Goal: Transaction & Acquisition: Purchase product/service

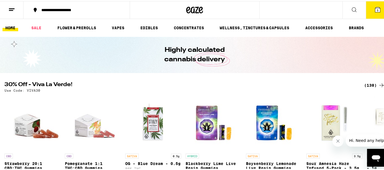
click at [274, 6] on div "**********" at bounding box center [194, 9] width 389 height 18
click at [253, 7] on div at bounding box center [195, 9] width 130 height 18
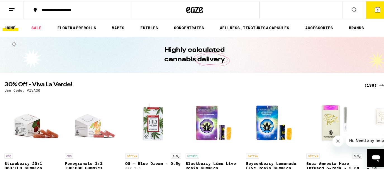
click at [276, 6] on div "**********" at bounding box center [194, 9] width 389 height 18
click at [298, 52] on div "Highly calculated cannabis delivery" at bounding box center [194, 54] width 215 height 36
click at [349, 4] on button at bounding box center [353, 9] width 23 height 18
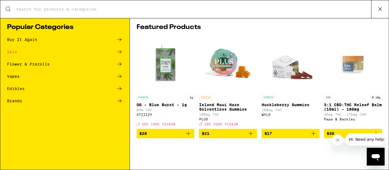
click at [349, 4] on div "Search for Products" at bounding box center [194, 9] width 389 height 18
click at [56, 3] on div "Search for Products" at bounding box center [194, 9] width 389 height 18
click at [19, 9] on input "Search for Products" at bounding box center [193, 9] width 355 height 5
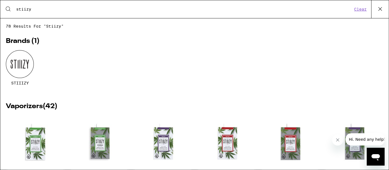
type input "stiizy"
click at [23, 66] on div at bounding box center [20, 64] width 28 height 28
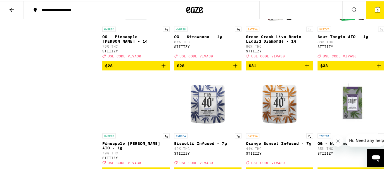
scroll to position [759, 0]
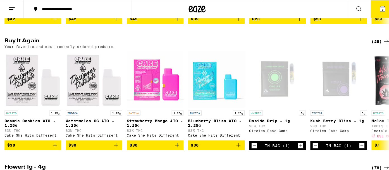
scroll to position [428, 0]
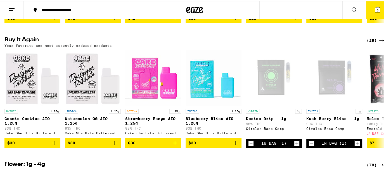
click at [374, 6] on icon at bounding box center [377, 8] width 7 height 7
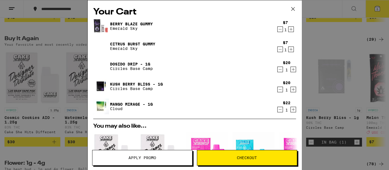
click at [278, 27] on icon "Decrement" at bounding box center [280, 29] width 5 height 7
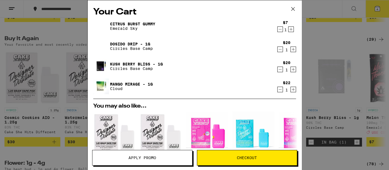
click at [278, 27] on icon "Decrement" at bounding box center [280, 29] width 5 height 7
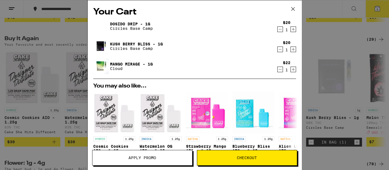
click at [118, 22] on link "Dosido Drip - 1g" at bounding box center [131, 24] width 43 height 4
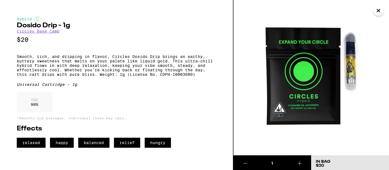
scroll to position [2, 0]
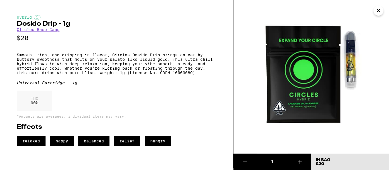
click at [376, 11] on icon "Close" at bounding box center [378, 10] width 7 height 8
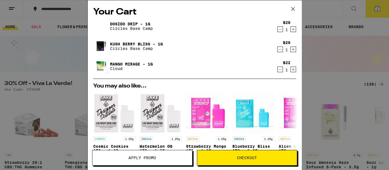
click at [296, 117] on div "Your Cart Dosido Drip - 1g Circles Base Camp $20 1 Kush Berry Bliss - 1g Circle…" at bounding box center [195, 76] width 214 height 153
click at [35, 34] on div "Your Cart Dosido Drip - 1g Circles Base Camp $20 1 Kush Berry Bliss - 1g Circle…" at bounding box center [194, 85] width 389 height 170
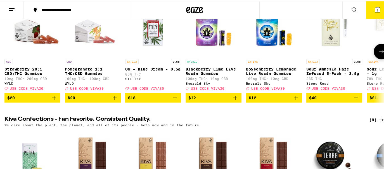
scroll to position [94, 0]
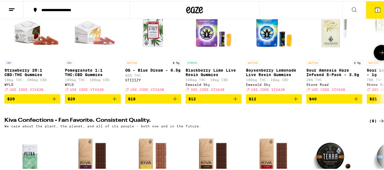
click at [373, 59] on button at bounding box center [381, 52] width 16 height 16
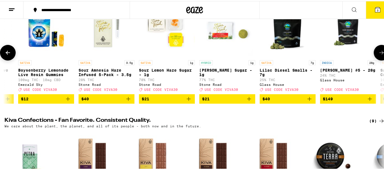
scroll to position [0, 314]
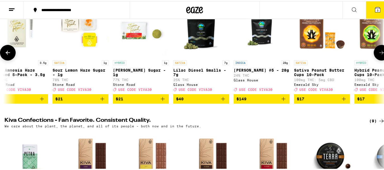
click at [373, 59] on button at bounding box center [381, 52] width 16 height 16
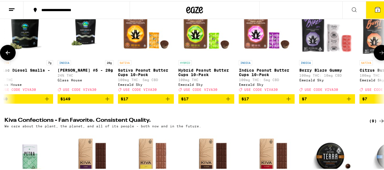
scroll to position [0, 628]
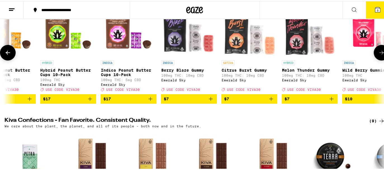
click at [374, 59] on button at bounding box center [381, 52] width 16 height 16
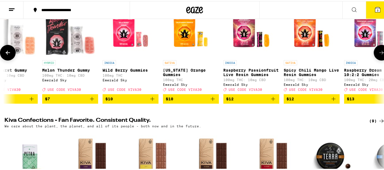
click at [350, 65] on div "CBD Strawberry 20:1 CBD:THC Gummies 10mg THC: 200mg CBD WYLD Deal Created with …" at bounding box center [194, 52] width 389 height 102
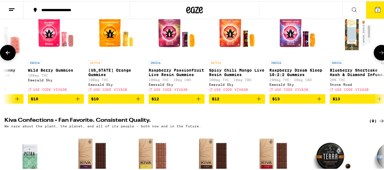
click at [9, 54] on icon at bounding box center [7, 51] width 7 height 7
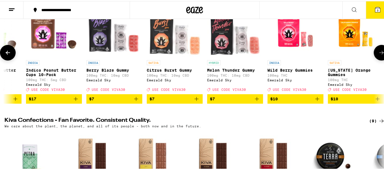
scroll to position [0, 628]
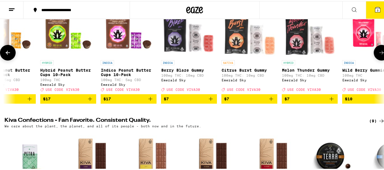
click at [273, 101] on icon "Add to bag" at bounding box center [271, 98] width 7 height 7
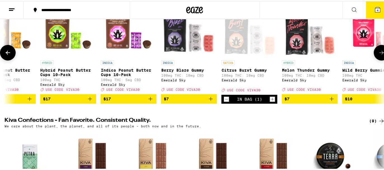
click at [211, 101] on icon "Add to bag" at bounding box center [210, 98] width 7 height 7
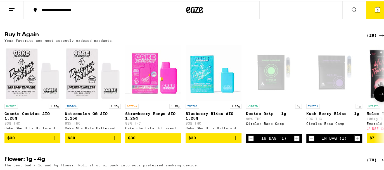
scroll to position [439, 0]
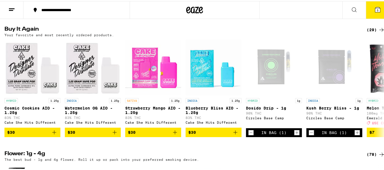
click at [351, 5] on icon at bounding box center [354, 8] width 7 height 7
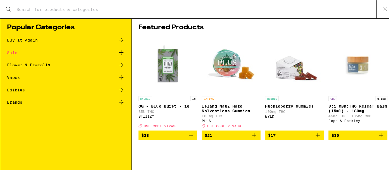
scroll to position [0, 0]
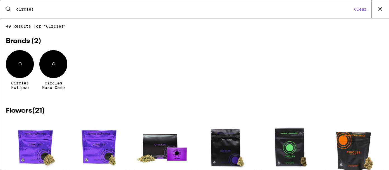
type input "circles"
click at [246, 34] on div "Brands ( 2 ) C Circles Eclipse C Circles Base Camp" at bounding box center [194, 65] width 377 height 74
click at [208, 12] on div "Search for Products circles Clear" at bounding box center [194, 9] width 389 height 18
click at [207, 13] on div "Search for Products circles Clear" at bounding box center [194, 9] width 389 height 18
click at [51, 13] on div "Search for Products circles Clear" at bounding box center [194, 9] width 389 height 18
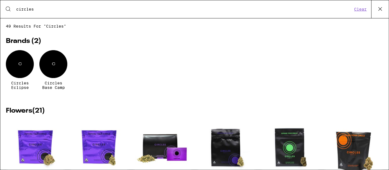
drag, startPoint x: 44, startPoint y: 11, endPoint x: -1, endPoint y: 17, distance: 45.4
click at [0, 0] on html "**********" at bounding box center [194, 0] width 389 height 0
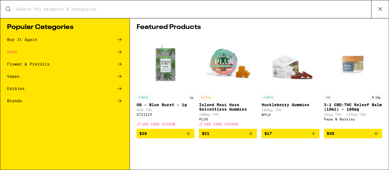
click at [378, 9] on icon at bounding box center [380, 9] width 8 height 8
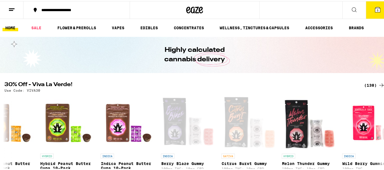
click at [288, 7] on div "**********" at bounding box center [194, 9] width 389 height 18
click at [345, 11] on button at bounding box center [353, 9] width 23 height 18
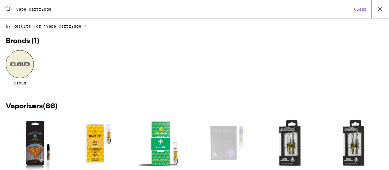
type input "vape cartridge"
click at [381, 8] on icon at bounding box center [380, 9] width 8 height 8
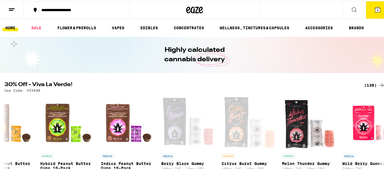
click at [355, 49] on div "Highly calculated cannabis delivery" at bounding box center [194, 54] width 389 height 36
click at [351, 9] on icon at bounding box center [354, 8] width 7 height 7
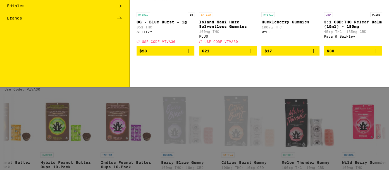
click at [346, 9] on input "Search for Products" at bounding box center [193, 9] width 355 height 5
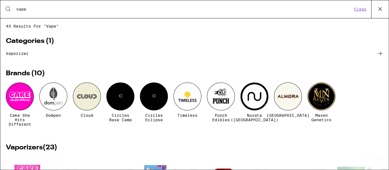
click at [294, 10] on input "vape" at bounding box center [184, 9] width 337 height 5
type input "vape"
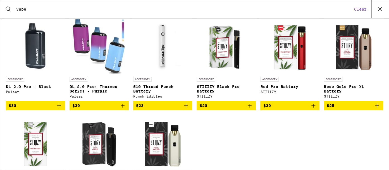
scroll to position [460, 0]
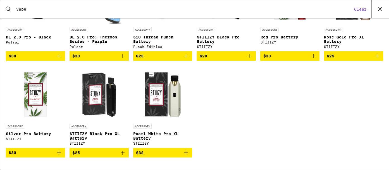
click at [374, 151] on div "ACCESSORY DL 2.0 Pro - Black Pulsar $30 ACCESSORY DL 2.0 Pro: Thermos Series - …" at bounding box center [194, 67] width 377 height 198
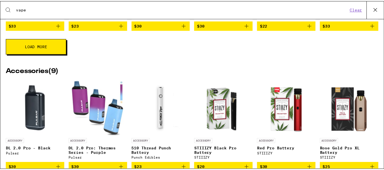
scroll to position [328, 0]
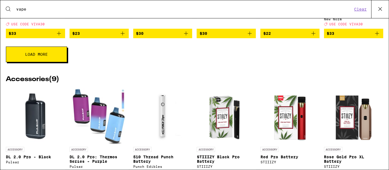
click at [59, 62] on button "Load More" at bounding box center [36, 55] width 61 height 16
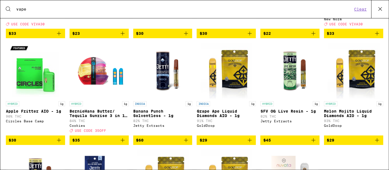
click at [100, 118] on p "BernieHana Butter/ Tequila Sunrise 3 in 1 AIO - 1g" at bounding box center [99, 113] width 59 height 9
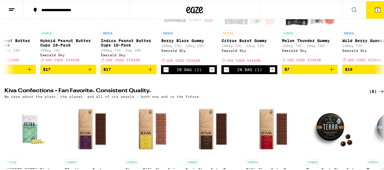
scroll to position [149, 0]
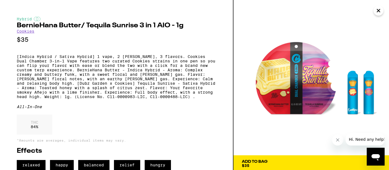
click at [378, 12] on icon "Close" at bounding box center [378, 10] width 7 height 8
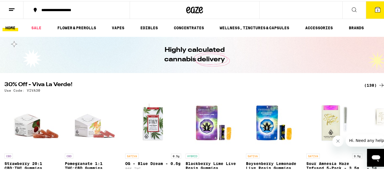
click at [305, 7] on div "**********" at bounding box center [194, 9] width 389 height 18
click at [11, 6] on icon at bounding box center [11, 8] width 7 height 7
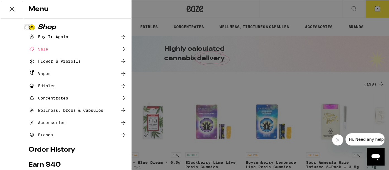
click at [152, 61] on div "Menu Shop Buy It Again Sale Flower & Prerolls Vapes Edibles Concentrates Wellne…" at bounding box center [194, 85] width 389 height 170
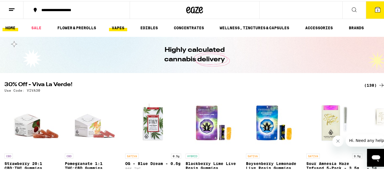
click at [121, 25] on link "VAPES" at bounding box center [118, 26] width 18 height 7
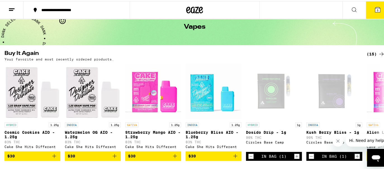
scroll to position [42, 0]
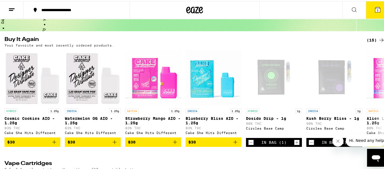
click at [336, 139] on icon "Close message from company" at bounding box center [337, 141] width 4 height 4
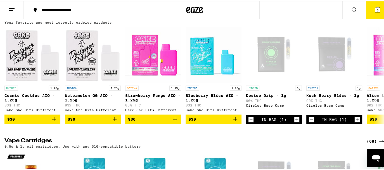
scroll to position [70, 0]
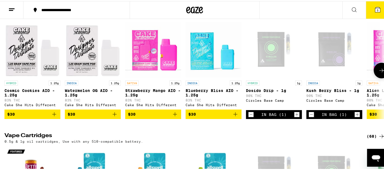
click at [378, 68] on icon at bounding box center [381, 69] width 7 height 7
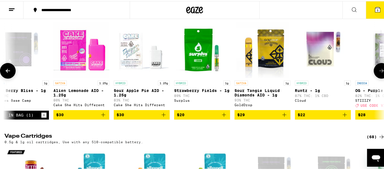
scroll to position [0, 314]
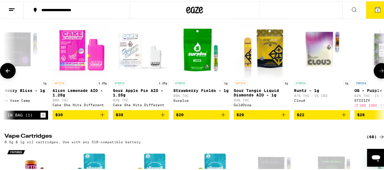
click at [226, 116] on icon "Add to bag" at bounding box center [223, 114] width 7 height 7
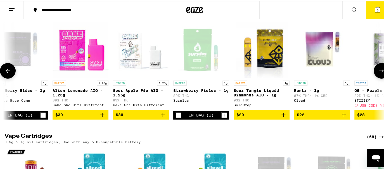
click at [382, 74] on button at bounding box center [381, 70] width 16 height 16
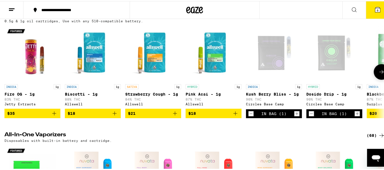
scroll to position [190, 0]
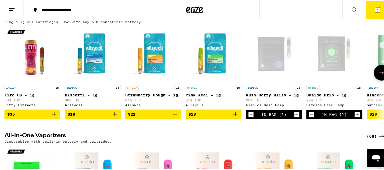
click at [378, 75] on icon at bounding box center [381, 71] width 7 height 7
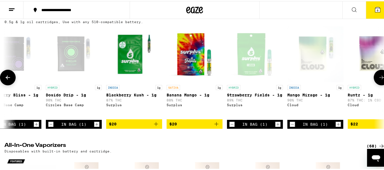
scroll to position [0, 314]
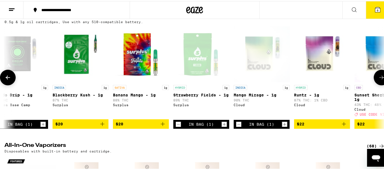
click at [379, 84] on button at bounding box center [381, 77] width 16 height 16
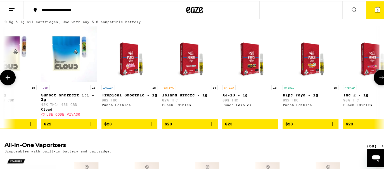
scroll to position [0, 628]
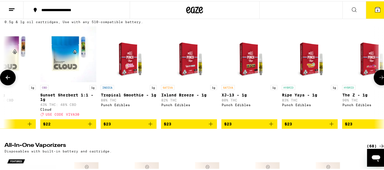
click at [379, 84] on button at bounding box center [381, 77] width 16 height 16
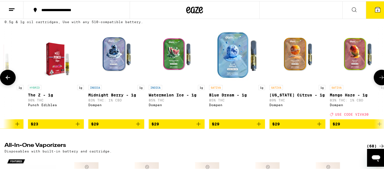
click at [379, 84] on button at bounding box center [381, 77] width 16 height 16
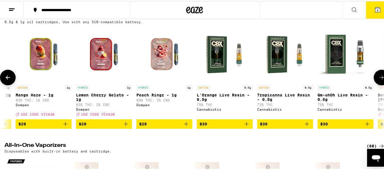
click at [11, 80] on icon at bounding box center [7, 76] width 7 height 7
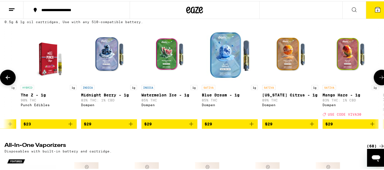
scroll to position [0, 942]
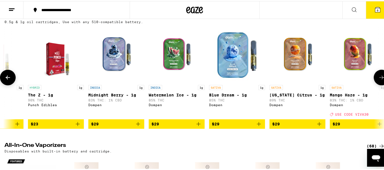
click at [11, 80] on icon at bounding box center [7, 76] width 7 height 7
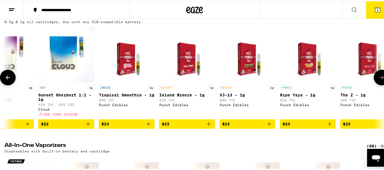
scroll to position [0, 628]
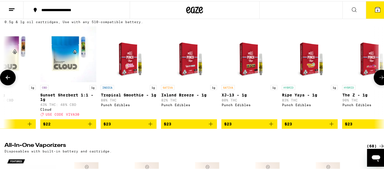
click at [11, 80] on icon at bounding box center [7, 76] width 7 height 7
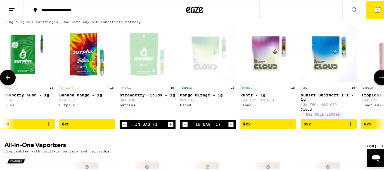
scroll to position [0, 314]
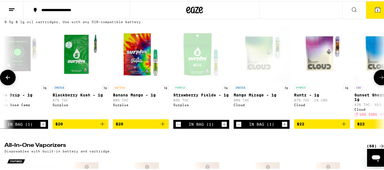
click at [6, 80] on icon at bounding box center [7, 76] width 7 height 7
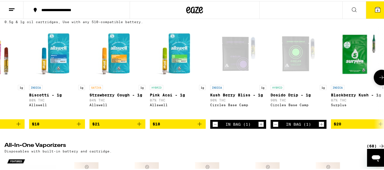
scroll to position [0, 0]
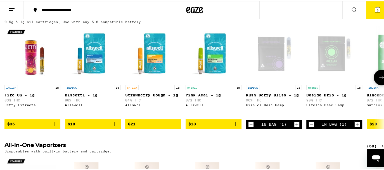
click at [378, 80] on icon at bounding box center [381, 76] width 7 height 7
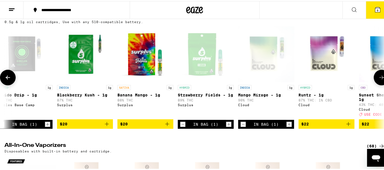
scroll to position [0, 314]
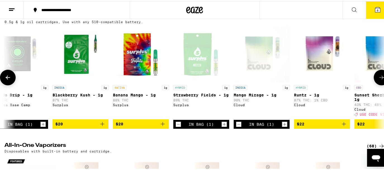
click at [102, 127] on icon "Add to bag" at bounding box center [102, 123] width 7 height 7
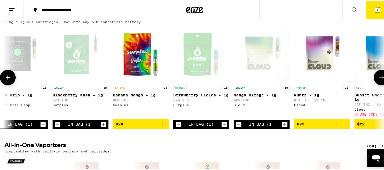
click at [163, 127] on icon "Add to bag" at bounding box center [162, 123] width 7 height 7
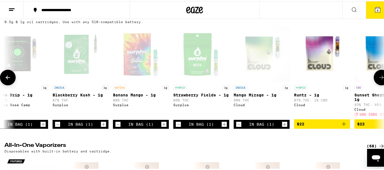
click at [380, 80] on button at bounding box center [381, 77] width 16 height 16
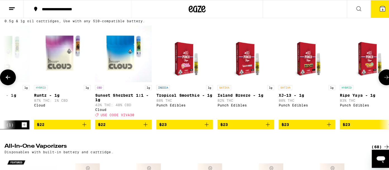
scroll to position [0, 628]
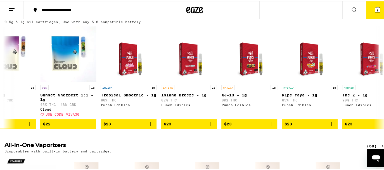
click at [376, 9] on span "8" at bounding box center [377, 9] width 2 height 3
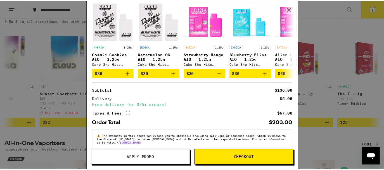
scroll to position [201, 0]
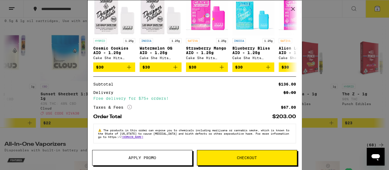
click at [171, 159] on span "Apply Promo" at bounding box center [142, 158] width 100 height 4
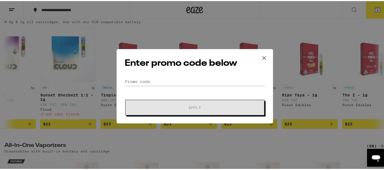
click at [185, 75] on div "Enter promo code below Promo Code Apply" at bounding box center [194, 85] width 156 height 75
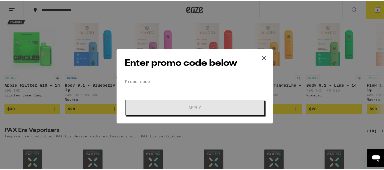
scroll to position [339, 0]
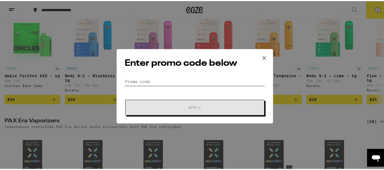
click at [158, 81] on input "Promo Code" at bounding box center [195, 81] width 140 height 8
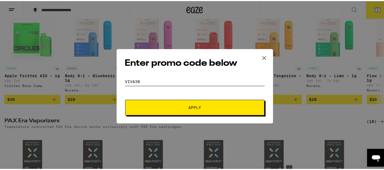
type input "VIVA30"
click at [171, 106] on span "Apply" at bounding box center [194, 107] width 101 height 4
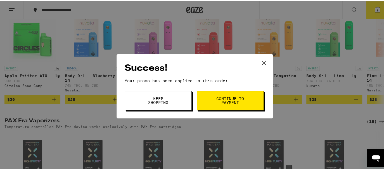
click at [236, 92] on button "Continue to payment" at bounding box center [230, 100] width 67 height 20
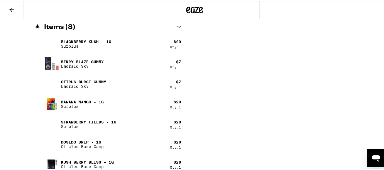
scroll to position [323, 0]
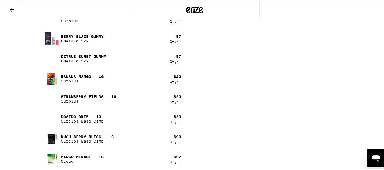
click at [70, 157] on p "Mango Mirage - 1g" at bounding box center [82, 156] width 43 height 4
click at [55, 156] on img at bounding box center [52, 159] width 16 height 16
click at [65, 156] on p "Mango Mirage - 1g" at bounding box center [82, 156] width 43 height 4
click at [14, 8] on icon at bounding box center [11, 9] width 4 height 4
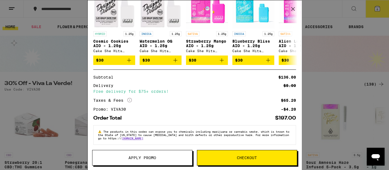
scroll to position [210, 0]
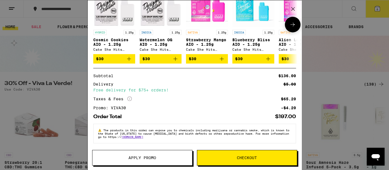
click at [176, 56] on icon "Add to bag" at bounding box center [175, 59] width 7 height 7
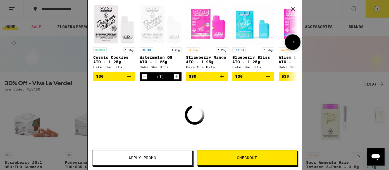
scroll to position [230, 0]
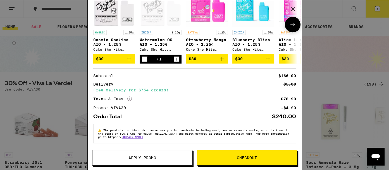
click at [289, 26] on icon at bounding box center [292, 24] width 7 height 7
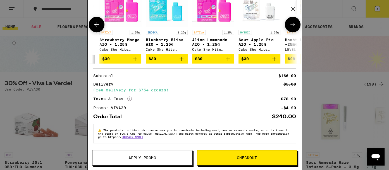
scroll to position [0, 137]
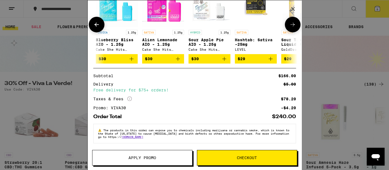
click at [289, 26] on icon at bounding box center [292, 24] width 7 height 7
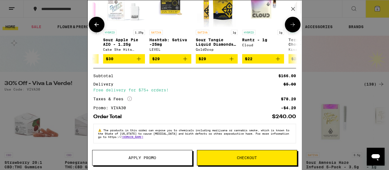
scroll to position [0, 266]
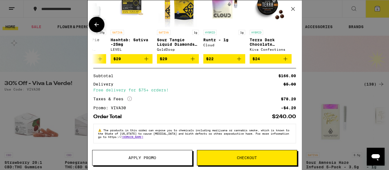
click at [97, 23] on icon at bounding box center [96, 24] width 7 height 7
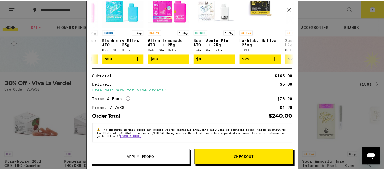
scroll to position [96, 0]
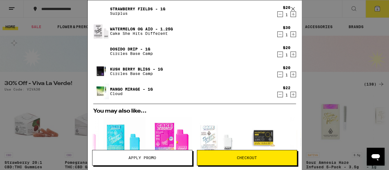
click at [298, 14] on button at bounding box center [292, 9] width 17 height 18
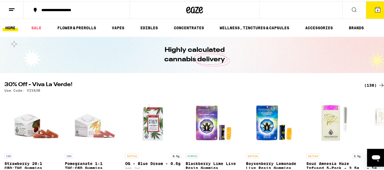
click at [366, 7] on button "9" at bounding box center [377, 8] width 23 height 17
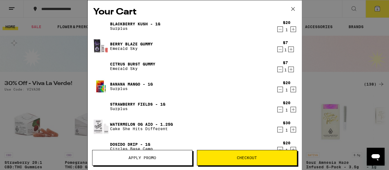
click at [321, 13] on div "Your Cart Blackberry Kush - 1g Surplus $20 1 Berry Blaze Gummy Emerald Sky $7 1…" at bounding box center [194, 85] width 389 height 170
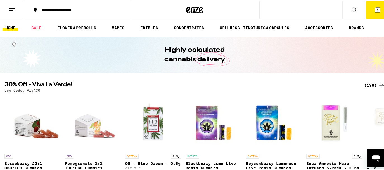
click at [373, 5] on button "9" at bounding box center [377, 8] width 23 height 17
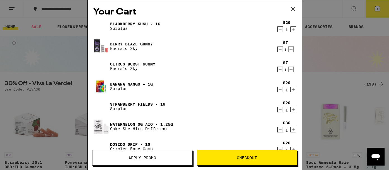
click at [128, 23] on link "Blackberry Kush - 1g" at bounding box center [135, 24] width 50 height 4
click at [220, 18] on div "Blackberry Kush - 1g Surplus" at bounding box center [183, 26] width 181 height 16
click at [137, 83] on link "Banana Mango - 1g" at bounding box center [131, 84] width 43 height 4
click at [131, 83] on link "Banana Mango - 1g" at bounding box center [131, 84] width 43 height 4
click at [144, 103] on link "Strawberry Fields - 1g" at bounding box center [137, 104] width 55 height 4
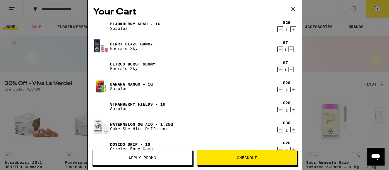
click at [278, 130] on icon "Decrement" at bounding box center [280, 130] width 5 height 7
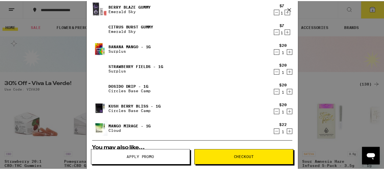
scroll to position [37, 0]
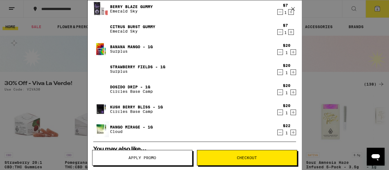
click at [299, 4] on button at bounding box center [292, 9] width 17 height 18
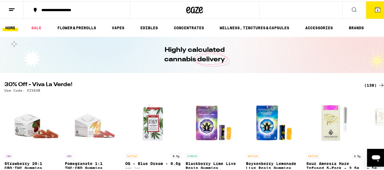
click at [374, 12] on button "8" at bounding box center [377, 8] width 23 height 17
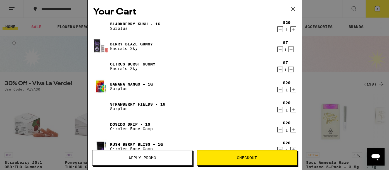
click at [131, 123] on link "Dosido Drip - 1g" at bounding box center [131, 124] width 43 height 4
click at [137, 124] on link "Dosido Drip - 1g" at bounding box center [131, 124] width 43 height 4
click at [148, 142] on link "Kush Berry Bliss - 1g" at bounding box center [136, 144] width 53 height 4
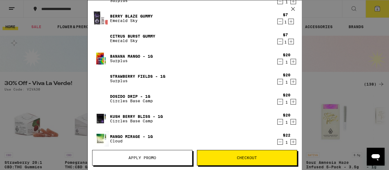
scroll to position [51, 0]
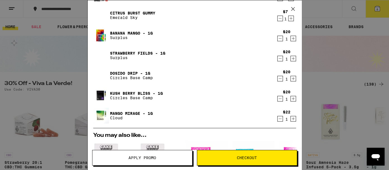
click at [157, 109] on div "Mango Mirage - 1g Cloud" at bounding box center [183, 116] width 181 height 16
click at [132, 112] on link "Mango Mirage - 1g" at bounding box center [131, 113] width 43 height 4
click at [291, 119] on icon "Increment" at bounding box center [293, 119] width 5 height 7
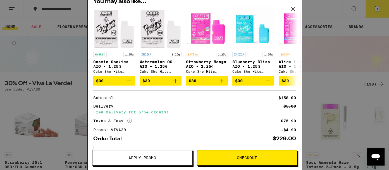
scroll to position [51, 0]
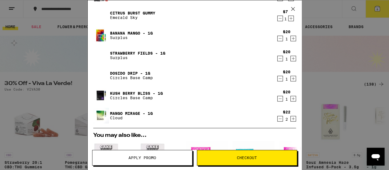
click at [134, 94] on link "Kush Berry Bliss - 1g" at bounding box center [136, 93] width 53 height 4
click at [135, 111] on link "Mango Mirage - 1g" at bounding box center [131, 113] width 43 height 4
click at [130, 115] on link "Mango Mirage - 1g" at bounding box center [131, 113] width 43 height 4
click at [146, 92] on link "Kush Berry Bliss - 1g" at bounding box center [136, 93] width 53 height 4
click at [120, 72] on link "Dosido Drip - 1g" at bounding box center [131, 73] width 43 height 4
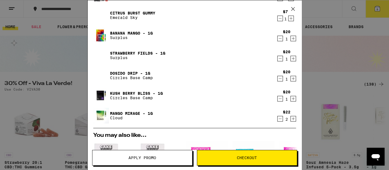
click at [135, 112] on link "Mango Mirage - 1g" at bounding box center [131, 113] width 43 height 4
click at [137, 93] on link "Kush Berry Bliss - 1g" at bounding box center [136, 93] width 53 height 4
click at [292, 99] on icon "Increment" at bounding box center [293, 98] width 3 height 3
click at [131, 73] on link "Dosido Drip - 1g" at bounding box center [131, 73] width 43 height 4
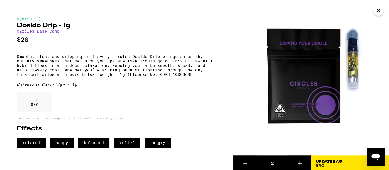
click at [377, 11] on icon "Close" at bounding box center [378, 10] width 3 height 3
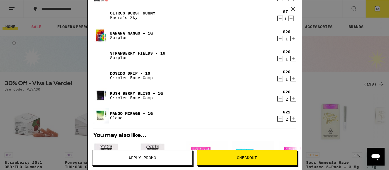
click at [125, 72] on link "Dosido Drip - 1g" at bounding box center [131, 73] width 43 height 4
click at [136, 113] on link "Mango Mirage - 1g" at bounding box center [131, 113] width 43 height 4
click at [142, 93] on link "Kush Berry Bliss - 1g" at bounding box center [136, 93] width 53 height 4
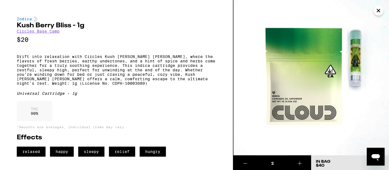
click at [285, 164] on div "2" at bounding box center [272, 164] width 31 height 6
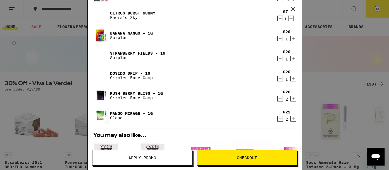
click at [130, 113] on link "Mango Mirage - 1g" at bounding box center [131, 113] width 43 height 4
click at [118, 92] on link "Kush Berry Bliss - 1g" at bounding box center [136, 93] width 53 height 4
click at [278, 120] on icon "Decrement" at bounding box center [280, 119] width 5 height 7
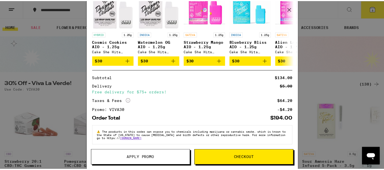
scroll to position [51, 0]
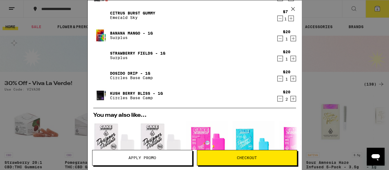
click at [299, 4] on button at bounding box center [292, 9] width 17 height 18
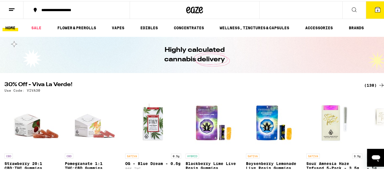
click at [299, 4] on div "**********" at bounding box center [194, 9] width 389 height 18
click at [369, 15] on button "8" at bounding box center [377, 8] width 23 height 17
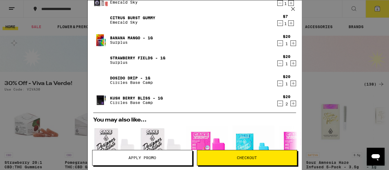
scroll to position [180, 0]
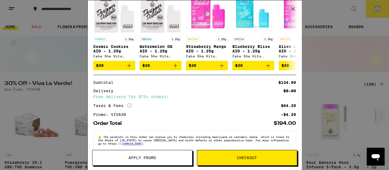
click at [300, 11] on button at bounding box center [292, 9] width 17 height 18
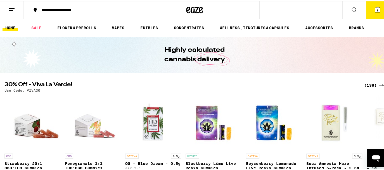
click at [373, 4] on button "8" at bounding box center [377, 8] width 23 height 17
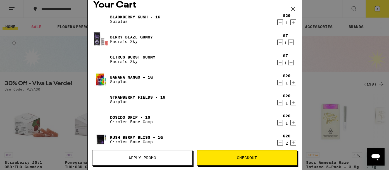
scroll to position [14, 0]
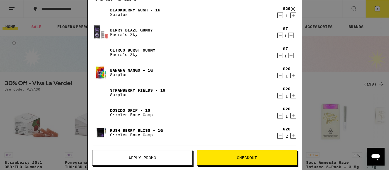
click at [135, 69] on link "Banana Mango - 1g" at bounding box center [131, 70] width 43 height 4
click at [232, 132] on div "Kush Berry Bliss - 1g Circles Base Camp" at bounding box center [183, 133] width 181 height 16
click at [149, 88] on link "Strawberry Fields - 1g" at bounding box center [137, 90] width 55 height 4
click at [145, 8] on link "Blackberry Kush - 1g" at bounding box center [135, 10] width 50 height 4
click at [278, 14] on icon "Decrement" at bounding box center [280, 15] width 5 height 7
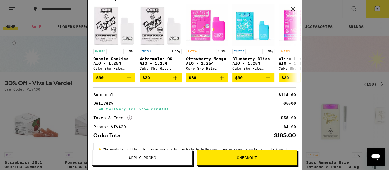
scroll to position [14, 0]
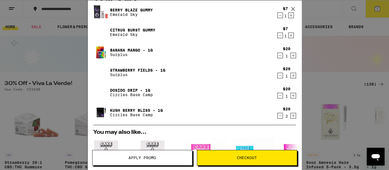
click at [278, 35] on icon "Decrement" at bounding box center [280, 35] width 5 height 7
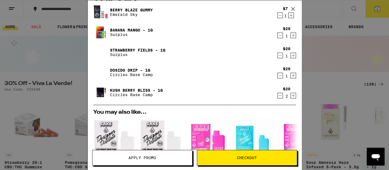
click at [278, 15] on icon "Decrement" at bounding box center [280, 15] width 5 height 7
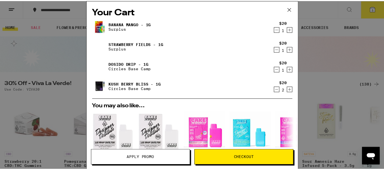
scroll to position [129, 0]
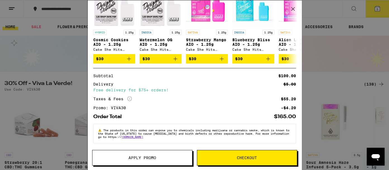
click at [300, 15] on button at bounding box center [292, 9] width 17 height 18
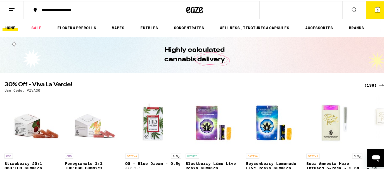
click at [368, 12] on button "5" at bounding box center [377, 8] width 23 height 17
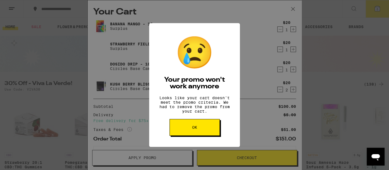
click at [200, 132] on button "OK" at bounding box center [195, 127] width 50 height 17
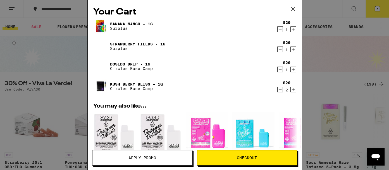
click at [255, 99] on div "You may also like... HYBRID 1.25g Cosmic Cookies AIO - 1.25g Cake She Hits Diff…" at bounding box center [194, 147] width 203 height 96
click at [152, 82] on link "Kush Berry Bliss - 1g" at bounding box center [136, 84] width 53 height 4
click at [128, 64] on link "Dosido Drip - 1g" at bounding box center [131, 64] width 43 height 4
click at [134, 43] on link "Strawberry Fields - 1g" at bounding box center [137, 44] width 55 height 4
click at [131, 23] on link "Banana Mango - 1g" at bounding box center [131, 24] width 43 height 4
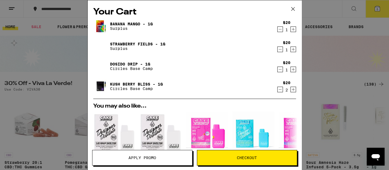
click at [278, 91] on icon "Decrement" at bounding box center [280, 89] width 5 height 7
click at [144, 82] on link "Kush Berry Bliss - 1g" at bounding box center [136, 84] width 53 height 4
click at [133, 63] on link "Dosido Drip - 1g" at bounding box center [131, 64] width 43 height 4
click at [147, 44] on link "Strawberry Fields - 1g" at bounding box center [137, 44] width 55 height 4
click at [134, 22] on link "Banana Mango - 1g" at bounding box center [131, 24] width 43 height 4
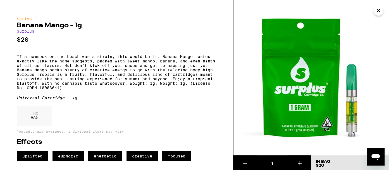
click at [378, 10] on icon "Close" at bounding box center [378, 10] width 3 height 3
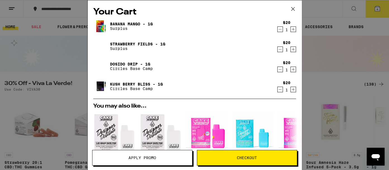
scroll to position [121, 0]
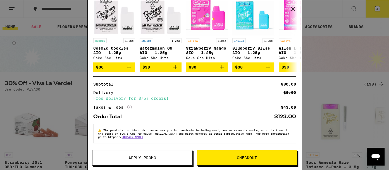
click at [299, 17] on button at bounding box center [292, 9] width 17 height 18
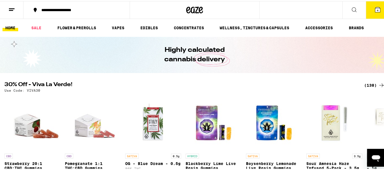
click at [299, 17] on div "**********" at bounding box center [194, 9] width 389 height 18
drag, startPoint x: 333, startPoint y: 16, endPoint x: 370, endPoint y: 5, distance: 38.6
click at [370, 5] on button "4" at bounding box center [377, 8] width 23 height 17
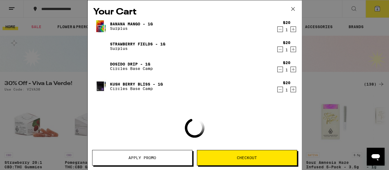
click at [223, 121] on div "Your Cart Banana Mango - 1g Surplus $20 1 Strawberry Fields - 1g Surplus $20 1 …" at bounding box center [195, 76] width 214 height 153
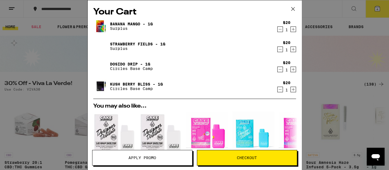
scroll to position [121, 0]
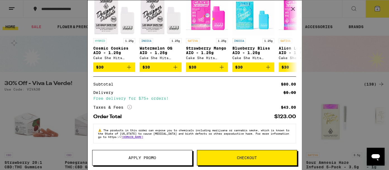
click at [232, 89] on div "Subtotal $80.00 Delivery $5.00 Free delivery for $75+ orders! Taxes & Fees More…" at bounding box center [194, 96] width 203 height 28
click at [289, 30] on icon at bounding box center [292, 33] width 7 height 7
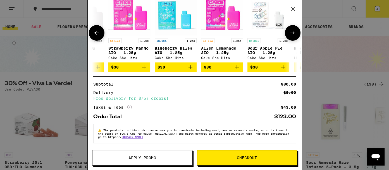
scroll to position [0, 137]
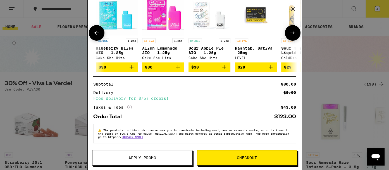
click at [289, 30] on icon at bounding box center [292, 33] width 7 height 7
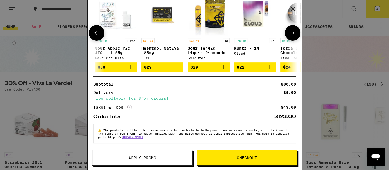
scroll to position [0, 266]
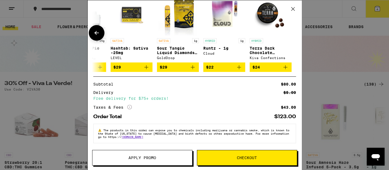
click at [285, 30] on div at bounding box center [293, 33] width 16 height 16
click at [96, 32] on icon at bounding box center [96, 33] width 7 height 7
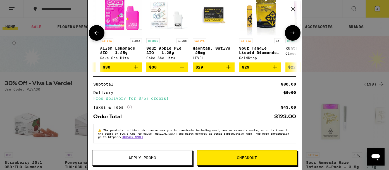
scroll to position [0, 129]
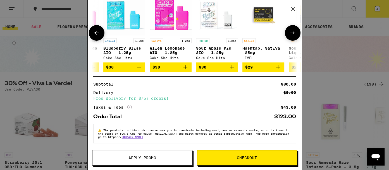
click at [96, 32] on icon at bounding box center [96, 33] width 7 height 7
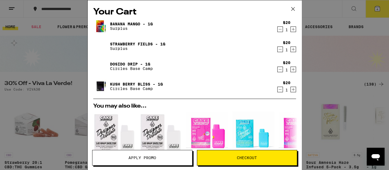
scroll to position [121, 0]
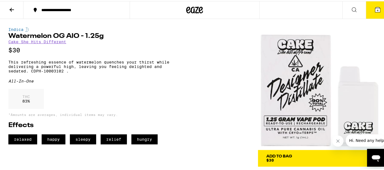
click at [9, 9] on icon at bounding box center [11, 8] width 7 height 7
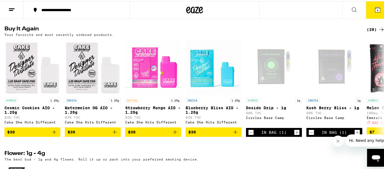
scroll to position [447, 0]
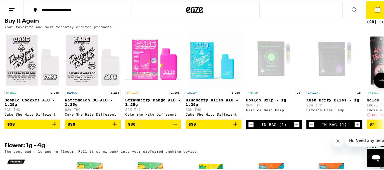
click at [376, 87] on button at bounding box center [381, 80] width 16 height 16
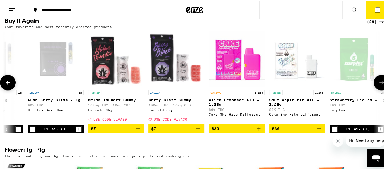
scroll to position [0, 314]
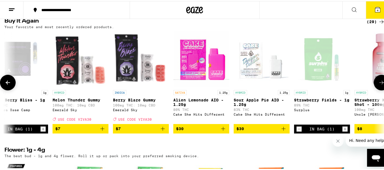
click at [378, 85] on icon at bounding box center [381, 81] width 7 height 7
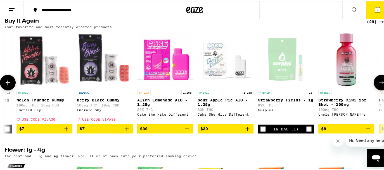
click at [378, 85] on icon at bounding box center [381, 81] width 7 height 7
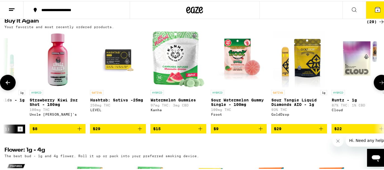
scroll to position [0, 670]
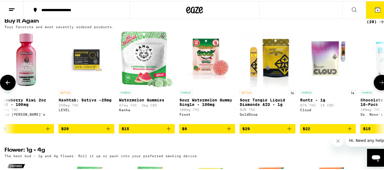
click at [3, 86] on img "Open page for Strawberry Kiwi 2oz Shot - 100mg from Uncle Arnie's" at bounding box center [26, 58] width 56 height 56
click at [379, 85] on icon at bounding box center [381, 81] width 7 height 7
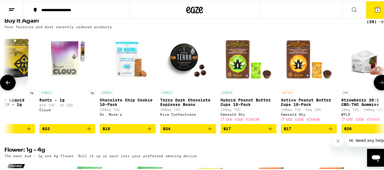
scroll to position [0, 984]
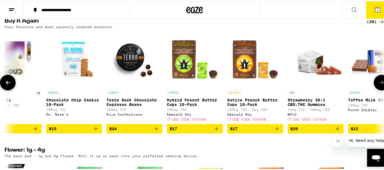
click at [379, 85] on icon at bounding box center [381, 81] width 7 height 7
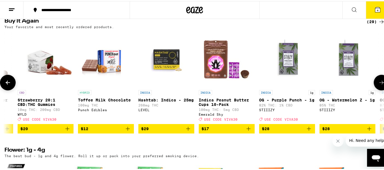
scroll to position [0, 1298]
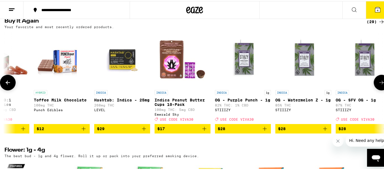
click at [379, 85] on icon at bounding box center [381, 81] width 7 height 7
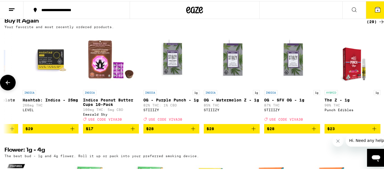
scroll to position [0, 1374]
click at [185, 56] on img "Open page for OG - Purple Punch - 1g from STIIIZY" at bounding box center [171, 58] width 56 height 56
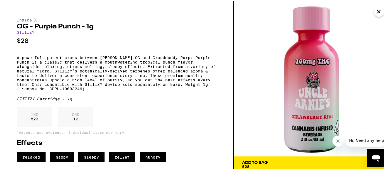
scroll to position [0, 1369]
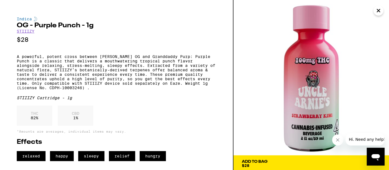
click at [378, 10] on icon "Close" at bounding box center [378, 10] width 3 height 3
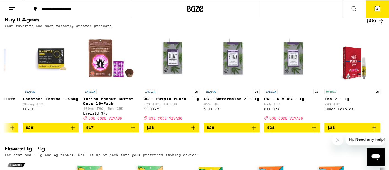
click at [378, 10] on icon at bounding box center [377, 8] width 5 height 5
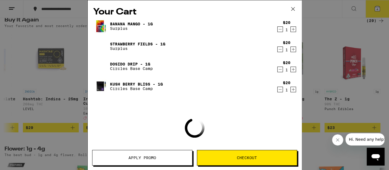
click at [326, 42] on div "Your Cart Banana Mango - 1g Surplus $20 1 Strawberry Fields - 1g Surplus $20 1 …" at bounding box center [194, 85] width 389 height 170
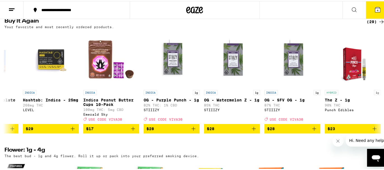
click at [339, 142] on icon "Close message from company" at bounding box center [337, 141] width 4 height 4
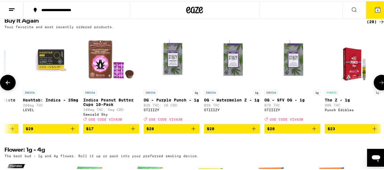
click at [377, 89] on button at bounding box center [381, 82] width 16 height 16
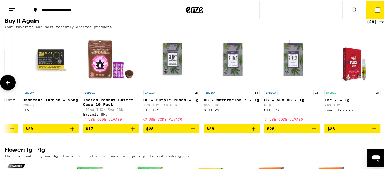
click at [4, 85] on icon at bounding box center [7, 81] width 7 height 7
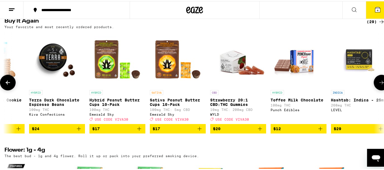
scroll to position [0, 1061]
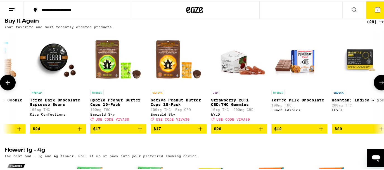
click at [4, 85] on icon at bounding box center [7, 81] width 7 height 7
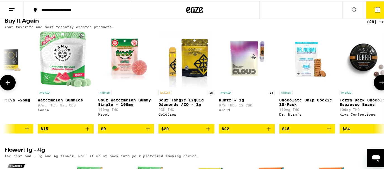
scroll to position [0, 747]
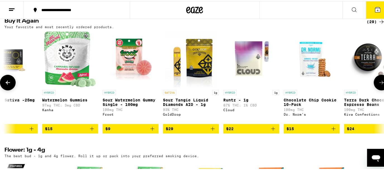
click at [4, 85] on icon at bounding box center [7, 81] width 7 height 7
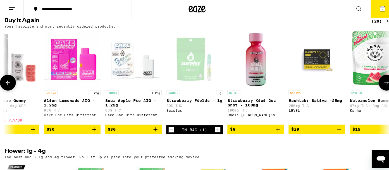
scroll to position [0, 433]
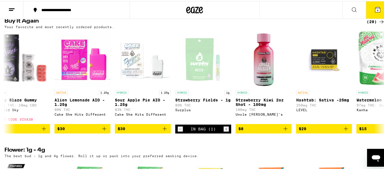
click at [375, 9] on icon at bounding box center [377, 8] width 5 height 5
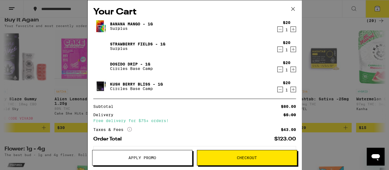
click at [337, 24] on div "Your Cart Banana Mango - 1g Surplus $20 1 Strawberry Fields - 1g Surplus $20 1 …" at bounding box center [194, 85] width 389 height 170
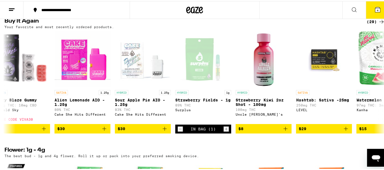
click at [374, 12] on button "4" at bounding box center [377, 8] width 23 height 17
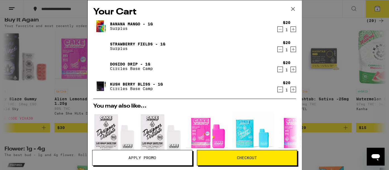
click at [278, 28] on icon "Decrement" at bounding box center [280, 29] width 5 height 7
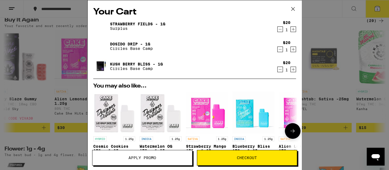
click at [294, 142] on div "SATIVA 1.25g Alien Lemonade AIO - 1.25g Cake She Hits Different" at bounding box center [300, 148] width 42 height 22
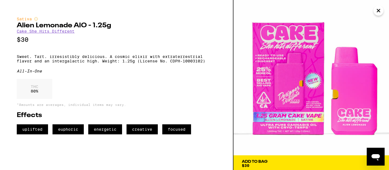
click at [196, 88] on div "THC 80 %" at bounding box center [116, 90] width 199 height 23
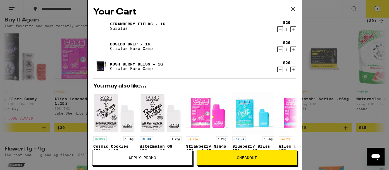
scroll to position [9, 0]
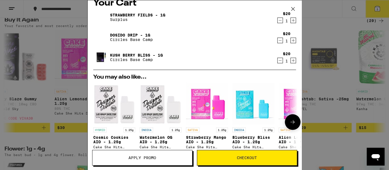
click at [114, 91] on img "Open page for Cosmic Cookies AIO - 1.25g from Cake She Hits Different" at bounding box center [114, 104] width 42 height 42
click at [160, 94] on img "Open page for Watermelon OG AIO - 1.25g from Cake She Hits Different" at bounding box center [161, 104] width 42 height 42
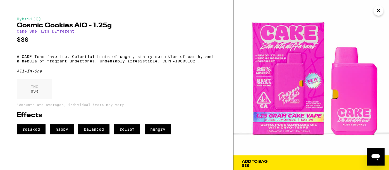
click at [160, 94] on div "THC 83 %" at bounding box center [116, 90] width 199 height 23
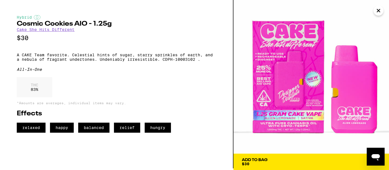
click at [333, 146] on img at bounding box center [311, 76] width 156 height 156
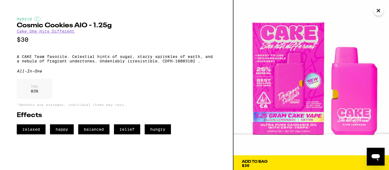
click at [379, 12] on icon "Close" at bounding box center [378, 10] width 7 height 8
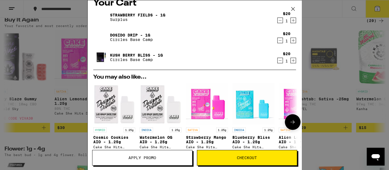
click at [152, 141] on p "Watermelon OG AIO - 1.25g" at bounding box center [161, 139] width 42 height 9
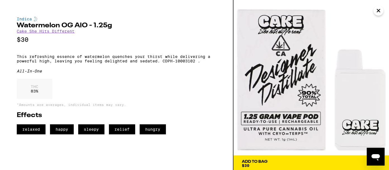
scroll to position [2, 0]
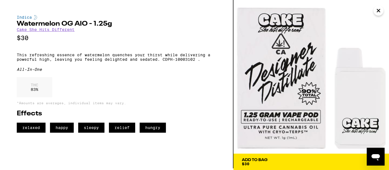
click at [323, 165] on span "Add To Bag $30" at bounding box center [311, 162] width 139 height 8
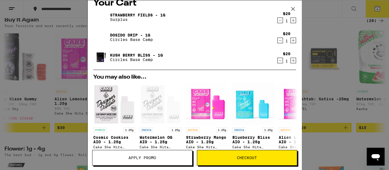
scroll to position [101, 0]
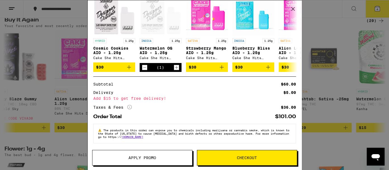
click at [323, 165] on div "Your Cart Strawberry Fields - 1g Surplus $20 1 Dosido Drip - 1g Circles Base Ca…" at bounding box center [194, 85] width 389 height 170
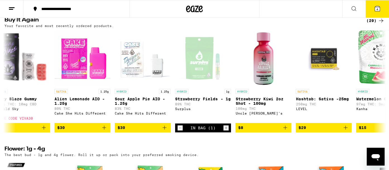
click at [342, 118] on div "Your Cart Strawberry Fields - 1g Surplus $20 1 Watermelon OG AIO - 1.25g Cake S…" at bounding box center [194, 85] width 389 height 170
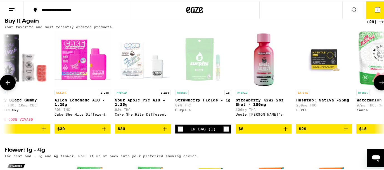
click at [9, 89] on button at bounding box center [8, 82] width 16 height 16
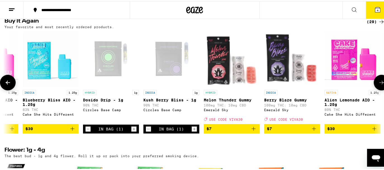
scroll to position [0, 119]
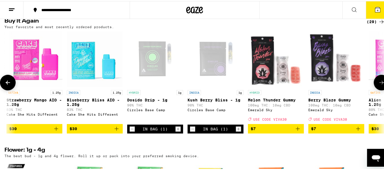
click at [116, 130] on icon "Add to bag" at bounding box center [117, 128] width 4 height 4
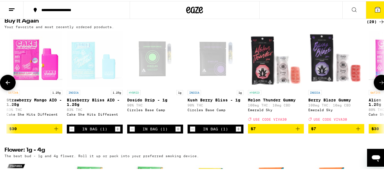
click at [56, 131] on icon "Add to bag" at bounding box center [56, 128] width 7 height 7
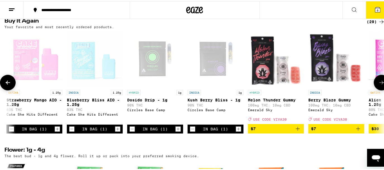
click at [378, 85] on icon at bounding box center [381, 81] width 7 height 7
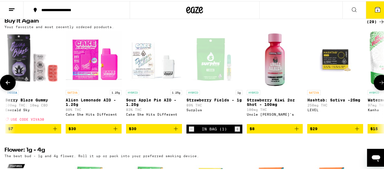
scroll to position [0, 433]
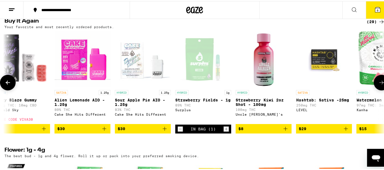
click at [162, 131] on icon "Add to bag" at bounding box center [164, 128] width 7 height 7
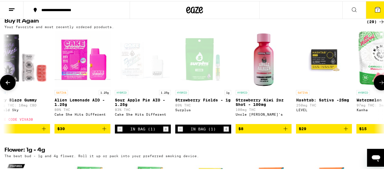
click at [104, 131] on icon "Add to bag" at bounding box center [104, 128] width 7 height 7
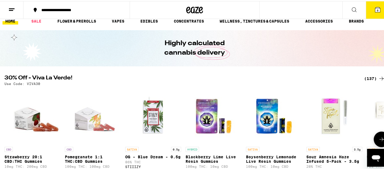
scroll to position [0, 0]
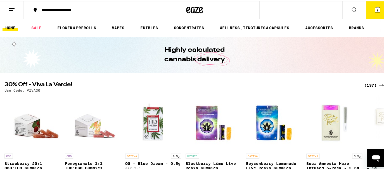
click at [351, 5] on icon at bounding box center [354, 8] width 7 height 7
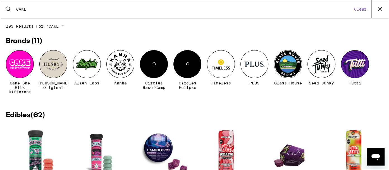
type input "CAKE"
click at [25, 62] on div at bounding box center [20, 64] width 28 height 28
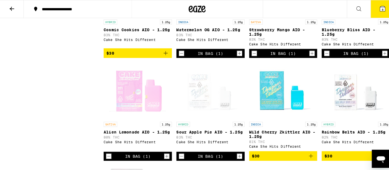
scroll to position [233, 0]
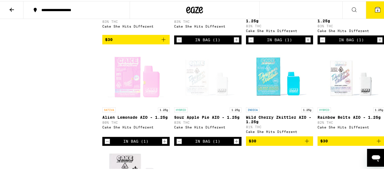
click at [376, 9] on span "8" at bounding box center [377, 9] width 2 height 3
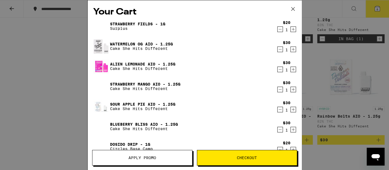
click at [278, 29] on icon "Decrement" at bounding box center [279, 29] width 3 height 0
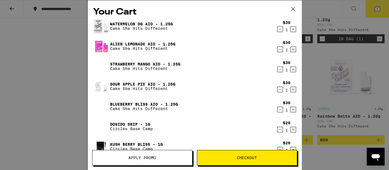
click at [278, 28] on icon "Decrement" at bounding box center [280, 29] width 5 height 7
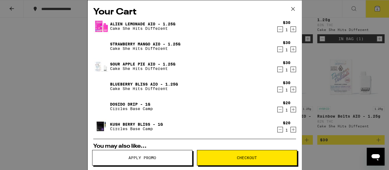
click at [278, 110] on icon "Decrement" at bounding box center [279, 110] width 3 height 0
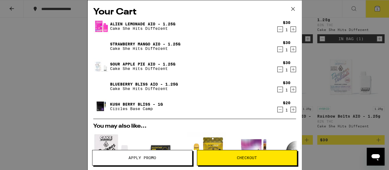
click at [278, 110] on icon "Decrement" at bounding box center [280, 109] width 5 height 7
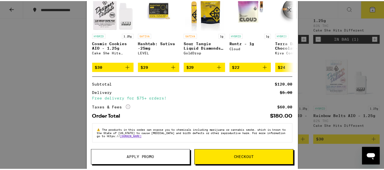
scroll to position [127, 0]
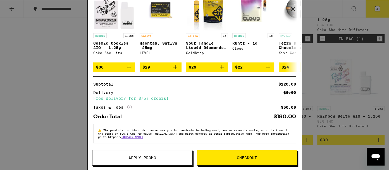
click at [170, 158] on span "Apply Promo" at bounding box center [142, 158] width 100 height 4
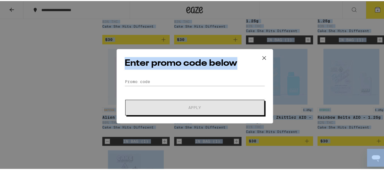
click at [0, 84] on html "**********" at bounding box center [194, 127] width 389 height 721
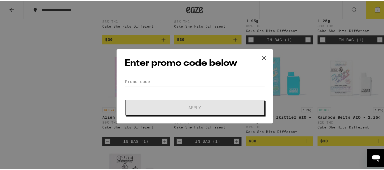
click at [221, 78] on input "Promo Code" at bounding box center [195, 81] width 140 height 8
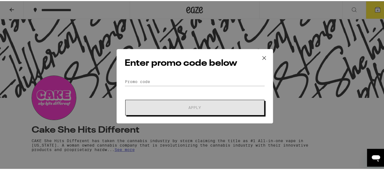
click at [263, 56] on icon at bounding box center [264, 57] width 8 height 8
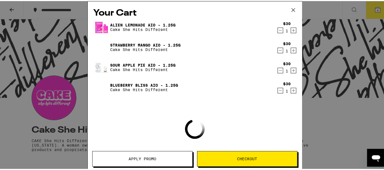
scroll to position [233, 0]
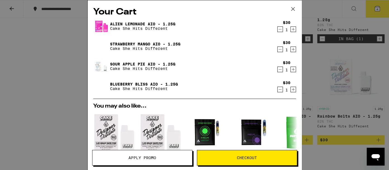
click at [47, 56] on div "Your Cart Alien Lemonade AIO - 1.25g Cake She Hits Different $30 1 Strawberry M…" at bounding box center [194, 85] width 389 height 170
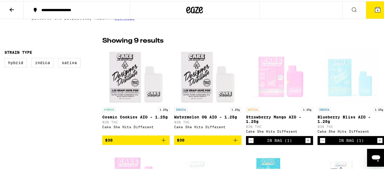
scroll to position [149, 0]
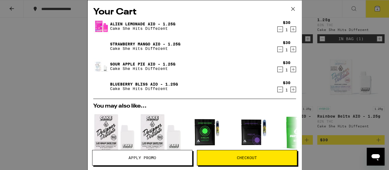
click at [293, 8] on icon at bounding box center [293, 9] width 8 height 8
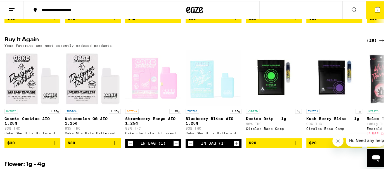
scroll to position [442, 0]
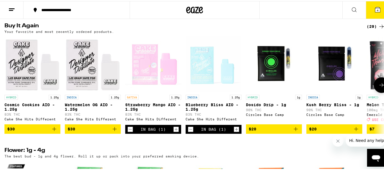
click at [190, 128] on icon "Decrement" at bounding box center [190, 128] width 3 height 0
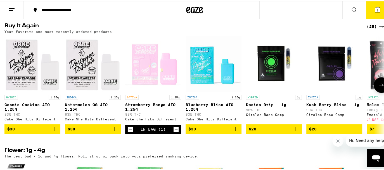
click at [129, 132] on icon "Decrement" at bounding box center [130, 128] width 5 height 7
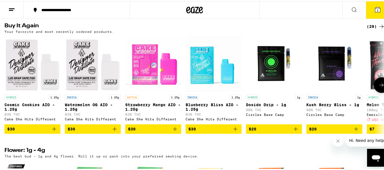
click at [295, 132] on icon "Add to bag" at bounding box center [295, 128] width 7 height 7
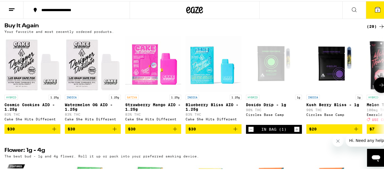
click at [339, 141] on icon "Close message from company" at bounding box center [337, 141] width 4 height 4
click at [357, 132] on icon "Add to bag" at bounding box center [355, 128] width 7 height 7
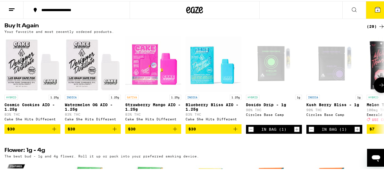
click at [378, 87] on icon at bounding box center [381, 84] width 7 height 7
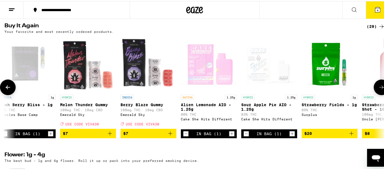
scroll to position [0, 314]
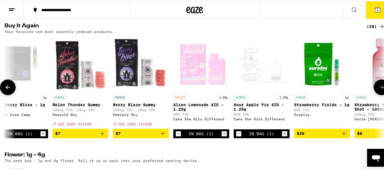
click at [343, 135] on icon "Add to bag" at bounding box center [344, 133] width 4 height 4
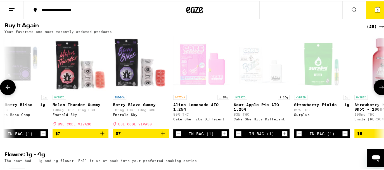
click at [378, 90] on icon at bounding box center [381, 86] width 7 height 7
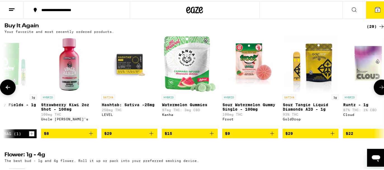
scroll to position [0, 628]
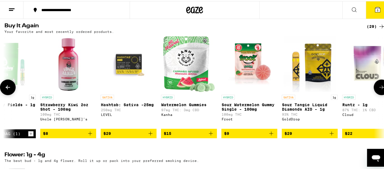
click at [378, 90] on icon at bounding box center [381, 86] width 7 height 7
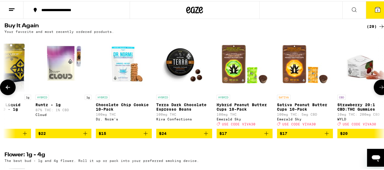
scroll to position [0, 942]
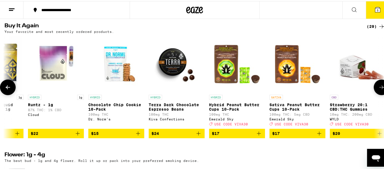
click at [378, 90] on icon at bounding box center [381, 86] width 7 height 7
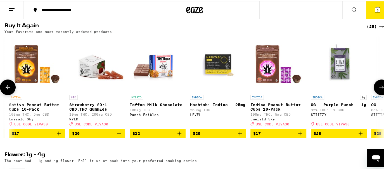
scroll to position [0, 1256]
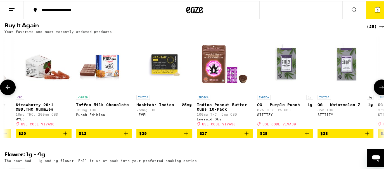
click at [378, 90] on icon at bounding box center [381, 86] width 7 height 7
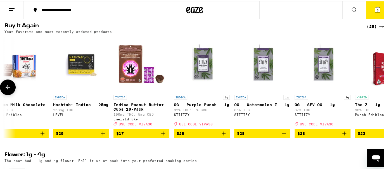
scroll to position [0, 1374]
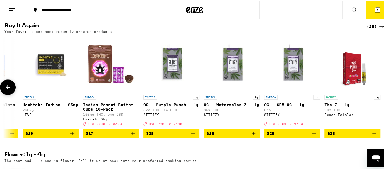
click at [375, 94] on div at bounding box center [381, 86] width 16 height 16
click at [276, 10] on div "**********" at bounding box center [194, 9] width 389 height 18
click at [342, 9] on button at bounding box center [353, 9] width 23 height 18
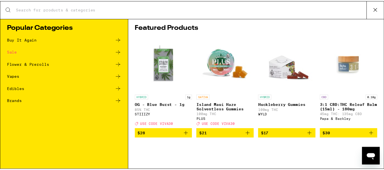
scroll to position [0, 1369]
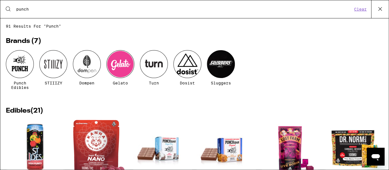
type input "punch"
click at [25, 66] on div at bounding box center [20, 64] width 28 height 28
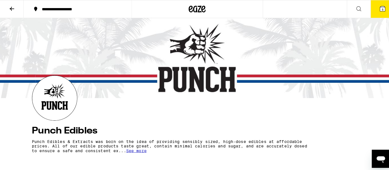
scroll to position [149, 0]
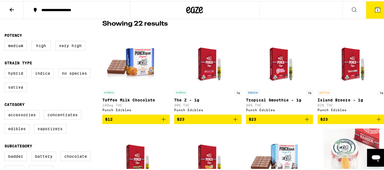
click at [375, 10] on icon at bounding box center [377, 8] width 5 height 5
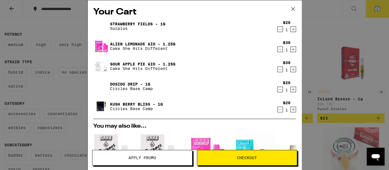
click at [278, 49] on icon "Decrement" at bounding box center [280, 49] width 5 height 7
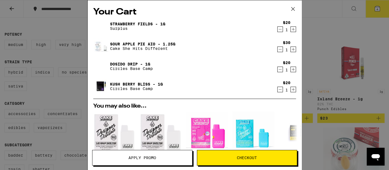
click at [278, 49] on icon "Decrement" at bounding box center [280, 49] width 5 height 7
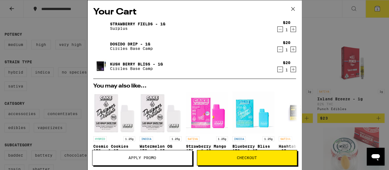
click at [278, 49] on icon "Decrement" at bounding box center [280, 49] width 5 height 7
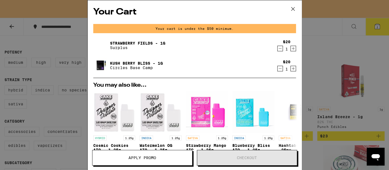
scroll to position [167, 0]
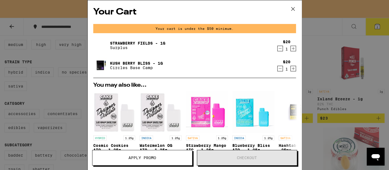
click at [278, 49] on icon "Decrement" at bounding box center [280, 48] width 5 height 7
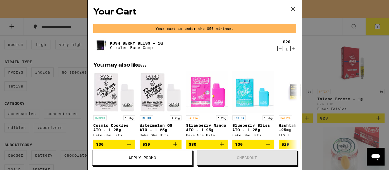
click at [278, 49] on icon "Decrement" at bounding box center [280, 48] width 5 height 7
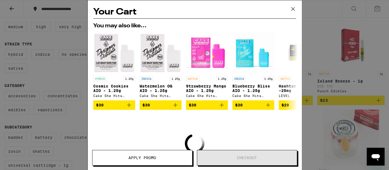
scroll to position [149, 0]
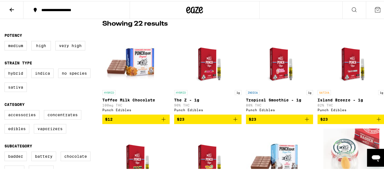
click at [374, 9] on icon at bounding box center [377, 8] width 7 height 7
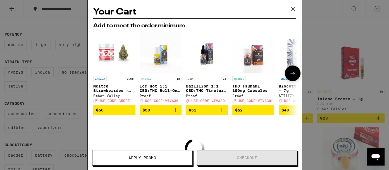
click at [285, 74] on button at bounding box center [293, 74] width 16 height 16
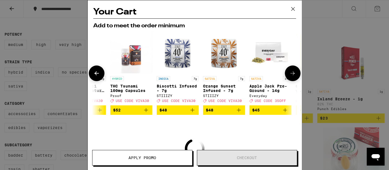
scroll to position [0, 137]
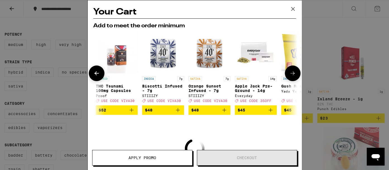
click at [285, 74] on button at bounding box center [293, 74] width 16 height 16
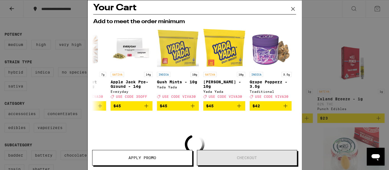
scroll to position [0, 0]
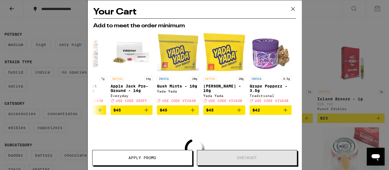
click at [290, 6] on icon at bounding box center [293, 9] width 8 height 8
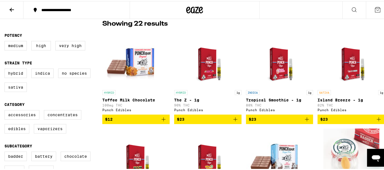
click at [374, 8] on icon at bounding box center [377, 8] width 7 height 7
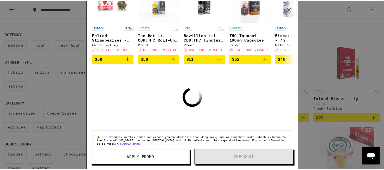
scroll to position [62, 0]
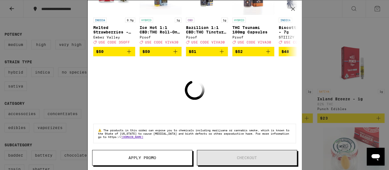
click at [336, 33] on div "Your Cart Add to meet the order minimum INDICA 3.5g Melted Strawberries - 3.5g …" at bounding box center [194, 85] width 389 height 170
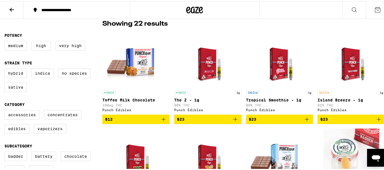
click at [233, 118] on icon "Add to bag" at bounding box center [235, 118] width 7 height 7
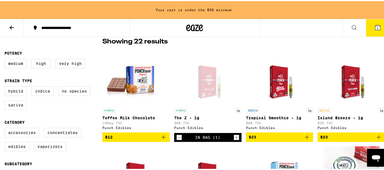
scroll to position [167, 0]
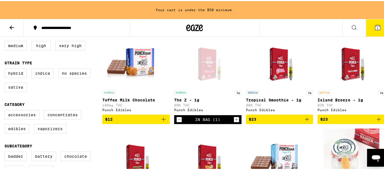
click at [352, 26] on button at bounding box center [353, 27] width 23 height 18
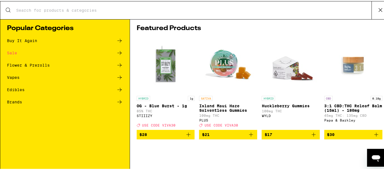
scroll to position [0, 0]
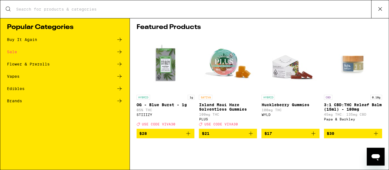
click at [13, 76] on div "Vapes" at bounding box center [13, 77] width 13 height 4
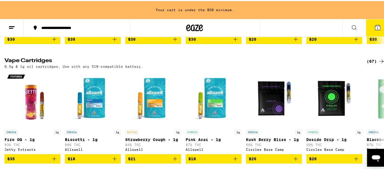
scroll to position [200, 0]
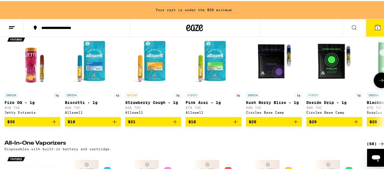
click at [115, 124] on icon "Add to bag" at bounding box center [114, 121] width 7 height 7
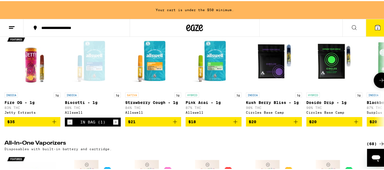
click at [240, 126] on button "$18" at bounding box center [213, 120] width 56 height 9
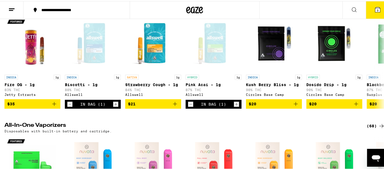
scroll to position [182, 0]
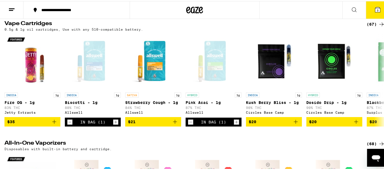
click at [115, 123] on icon "Increment" at bounding box center [115, 121] width 3 height 3
click at [235, 125] on icon "Increment" at bounding box center [236, 121] width 5 height 7
click at [379, 81] on icon at bounding box center [381, 79] width 4 height 4
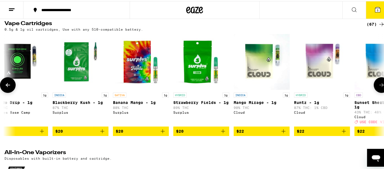
click at [376, 85] on button at bounding box center [381, 84] width 16 height 16
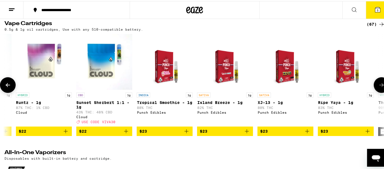
scroll to position [0, 628]
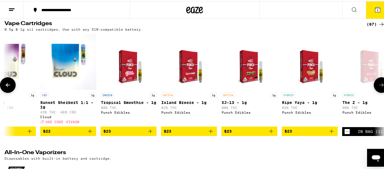
click at [12, 90] on button at bounding box center [8, 84] width 16 height 16
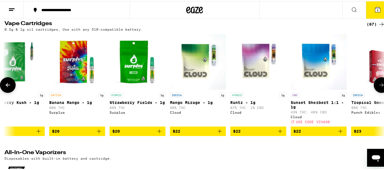
scroll to position [0, 314]
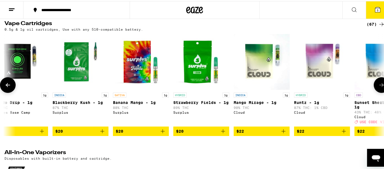
click at [12, 90] on button at bounding box center [8, 84] width 16 height 16
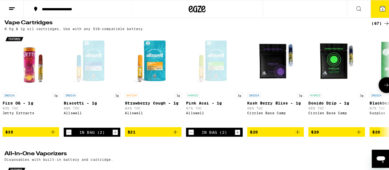
scroll to position [0, 0]
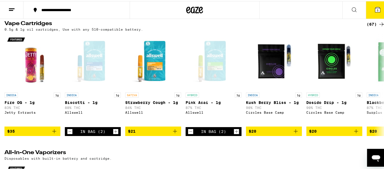
click at [375, 7] on icon at bounding box center [377, 8] width 5 height 5
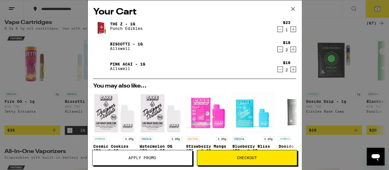
click at [278, 49] on icon "Decrement" at bounding box center [280, 49] width 5 height 7
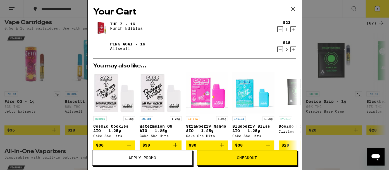
click at [55, 27] on div "Your Cart The Z - 1g Punch Edibles $23 1 Pink Acai - 1g Allswell $18 2 You may …" at bounding box center [194, 85] width 389 height 170
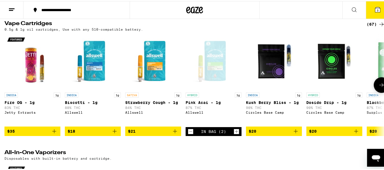
click at [117, 134] on icon "Add to bag" at bounding box center [114, 130] width 7 height 7
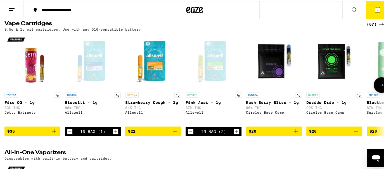
click at [117, 134] on icon "Increment" at bounding box center [115, 130] width 5 height 7
click at [374, 12] on icon at bounding box center [377, 8] width 7 height 7
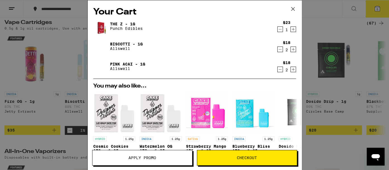
click at [278, 30] on icon "Decrement" at bounding box center [280, 29] width 5 height 7
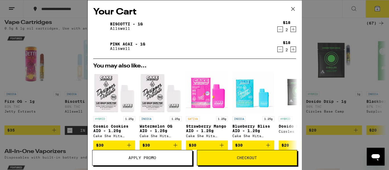
click at [273, 158] on span "Checkout" at bounding box center [247, 158] width 100 height 4
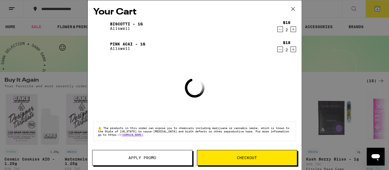
click at [80, 37] on div "Your Cart Biscotti - 1g Allswell $18 2 Pink Acai - 1g Allswell $18 2 Loading ⚠️…" at bounding box center [194, 85] width 389 height 170
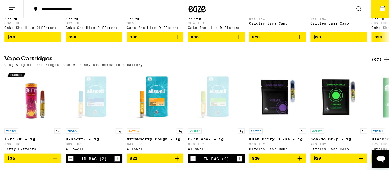
scroll to position [149, 0]
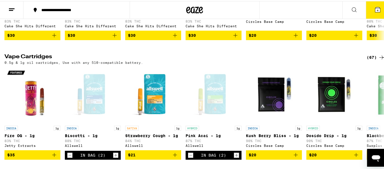
click at [376, 9] on span "4" at bounding box center [377, 9] width 2 height 3
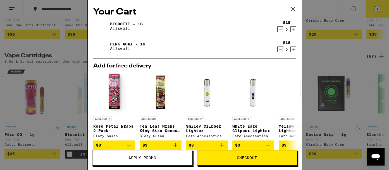
click at [339, 56] on div "Your Cart Biscotti - 1g Allswell $18 2 Pink Acai - 1g Allswell $18 2 Add for fr…" at bounding box center [194, 85] width 389 height 170
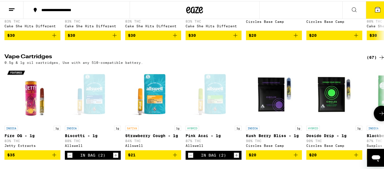
click at [378, 116] on icon at bounding box center [381, 112] width 7 height 7
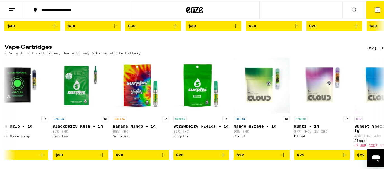
scroll to position [163, 0]
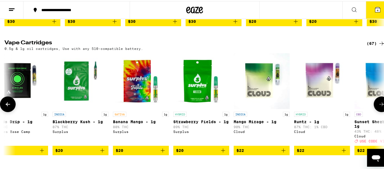
click at [381, 109] on button at bounding box center [381, 104] width 16 height 16
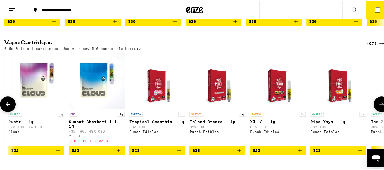
scroll to position [0, 628]
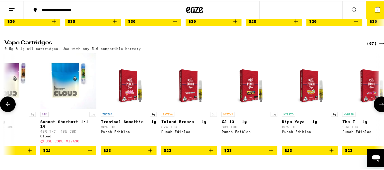
click at [7, 106] on icon at bounding box center [7, 103] width 7 height 7
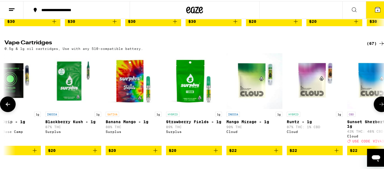
scroll to position [0, 314]
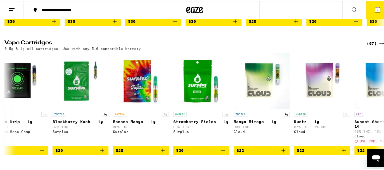
click at [375, 6] on icon at bounding box center [377, 8] width 5 height 5
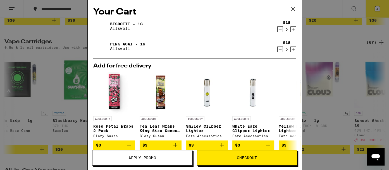
click at [51, 30] on div "Your Cart Biscotti - 1g Allswell $18 2 Pink Acai - 1g Allswell $18 2 Add for fr…" at bounding box center [194, 85] width 389 height 170
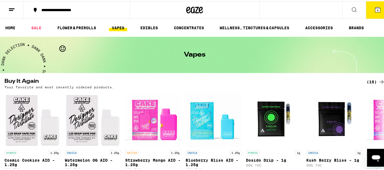
scroll to position [647, 0]
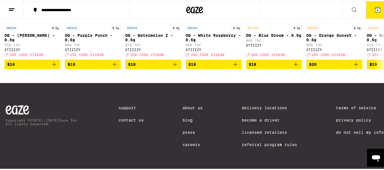
click at [11, 3] on button at bounding box center [11, 9] width 23 height 18
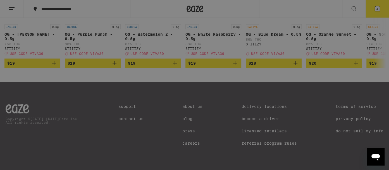
click at [41, 48] on div "Sale" at bounding box center [38, 49] width 20 height 7
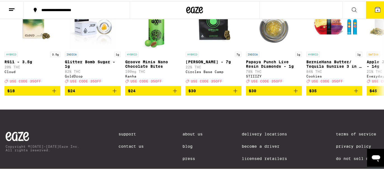
scroll to position [79, 0]
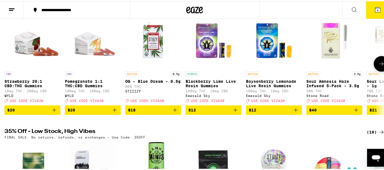
click at [378, 63] on icon at bounding box center [381, 62] width 7 height 7
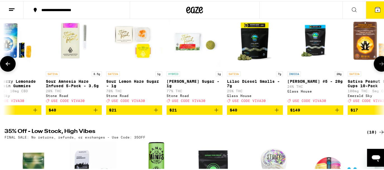
scroll to position [0, 314]
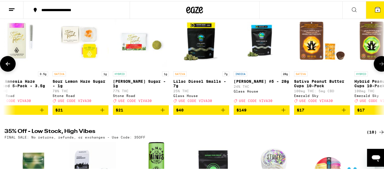
click at [378, 63] on icon at bounding box center [381, 62] width 7 height 7
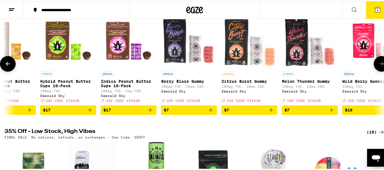
click at [378, 63] on icon at bounding box center [381, 62] width 7 height 7
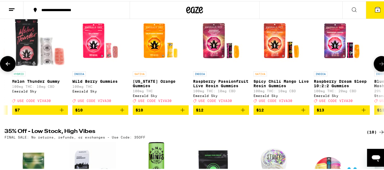
scroll to position [0, 942]
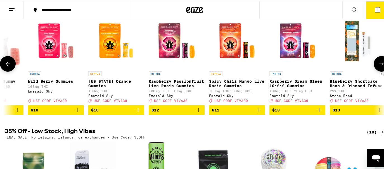
click at [378, 63] on icon at bounding box center [381, 62] width 7 height 7
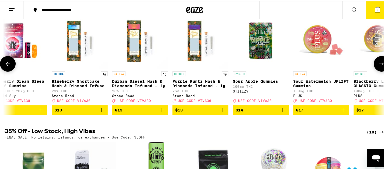
scroll to position [0, 1256]
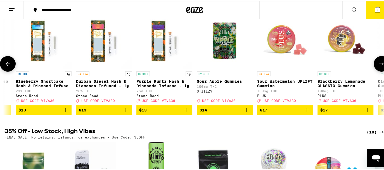
click at [6, 66] on icon at bounding box center [7, 62] width 7 height 7
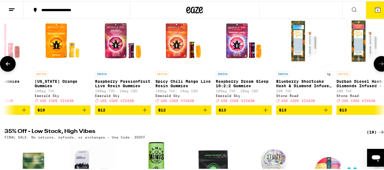
scroll to position [0, 942]
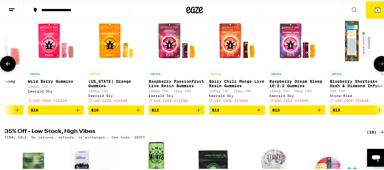
click at [6, 66] on icon at bounding box center [7, 62] width 7 height 7
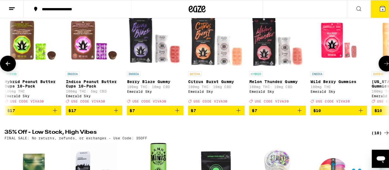
scroll to position [0, 628]
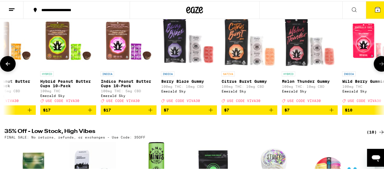
click at [210, 111] on icon "Add to bag" at bounding box center [210, 109] width 7 height 7
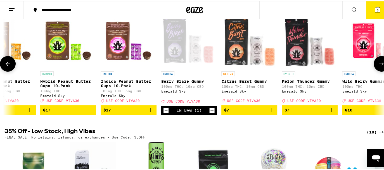
click at [271, 109] on button "$7" at bounding box center [249, 108] width 56 height 9
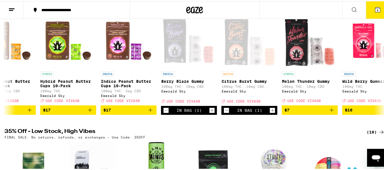
click at [371, 4] on button "6" at bounding box center [377, 8] width 23 height 17
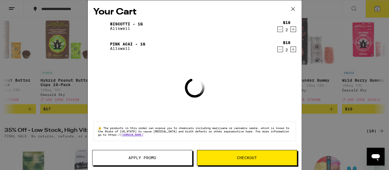
click at [299, 97] on div "Your Cart Biscotti - 1g Allswell $18 2 Pink Acai - 1g Allswell $18 2 Loading ⚠️…" at bounding box center [195, 76] width 214 height 153
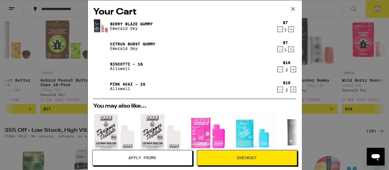
scroll to position [121, 0]
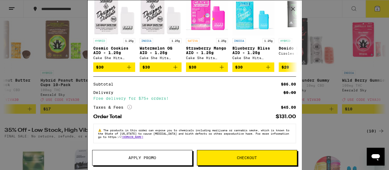
click at [238, 158] on span "Checkout" at bounding box center [247, 158] width 20 height 4
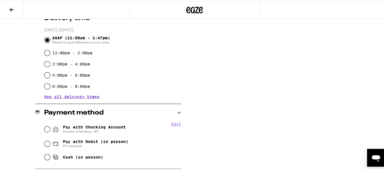
scroll to position [149, 0]
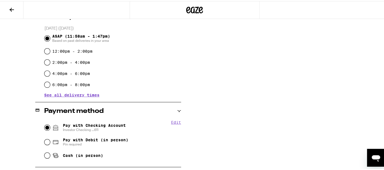
click at [46, 126] on input "Pay with Checking Account Investor Checking ...611" at bounding box center [47, 127] width 6 height 6
radio input "true"
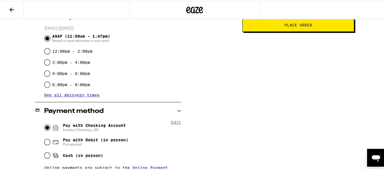
click at [297, 26] on span "Place Order" at bounding box center [298, 24] width 28 height 4
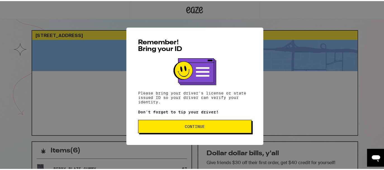
click at [194, 126] on span "Continue" at bounding box center [195, 126] width 20 height 4
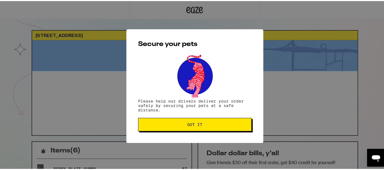
click at [194, 126] on span "Got it" at bounding box center [194, 124] width 15 height 4
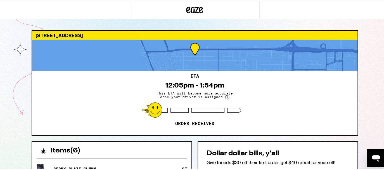
drag, startPoint x: 199, startPoint y: 8, endPoint x: 193, endPoint y: 15, distance: 8.5
click at [193, 15] on div at bounding box center [195, 9] width 130 height 18
drag, startPoint x: 194, startPoint y: 7, endPoint x: 121, endPoint y: 11, distance: 73.3
click at [121, 11] on div at bounding box center [65, 9] width 130 height 18
click at [376, 10] on div at bounding box center [194, 9] width 389 height 18
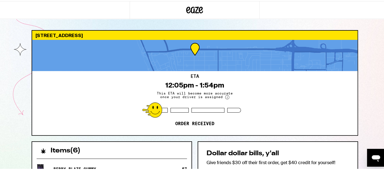
click at [196, 8] on icon at bounding box center [194, 9] width 17 height 10
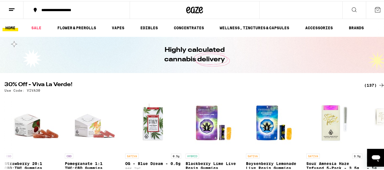
click at [352, 10] on icon at bounding box center [354, 8] width 4 height 4
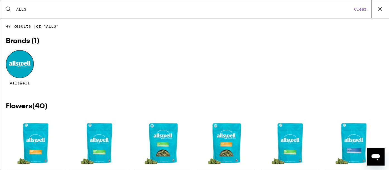
type input "ALLS"
click at [78, 60] on div "Allswell" at bounding box center [194, 72] width 377 height 44
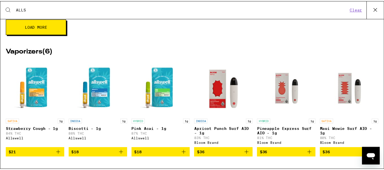
scroll to position [313, 0]
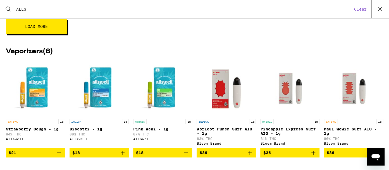
click at [377, 9] on icon at bounding box center [380, 9] width 8 height 8
